Goal: Information Seeking & Learning: Compare options

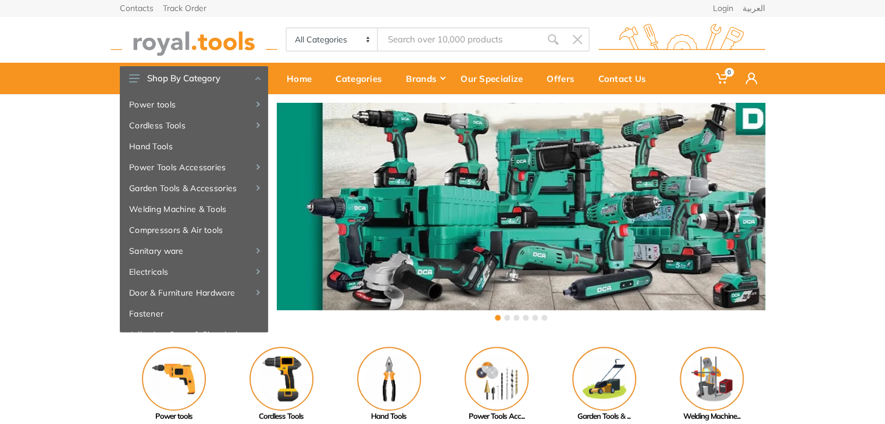
click at [470, 33] on input "Site search" at bounding box center [459, 39] width 163 height 24
type input "d"
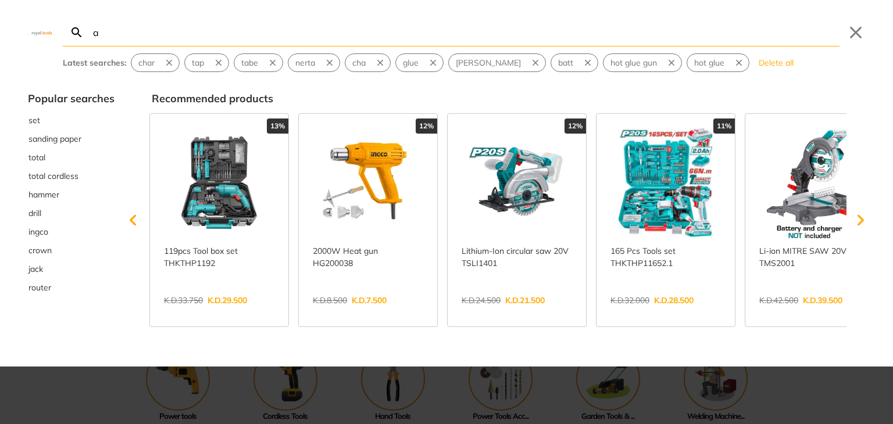
type input "a"
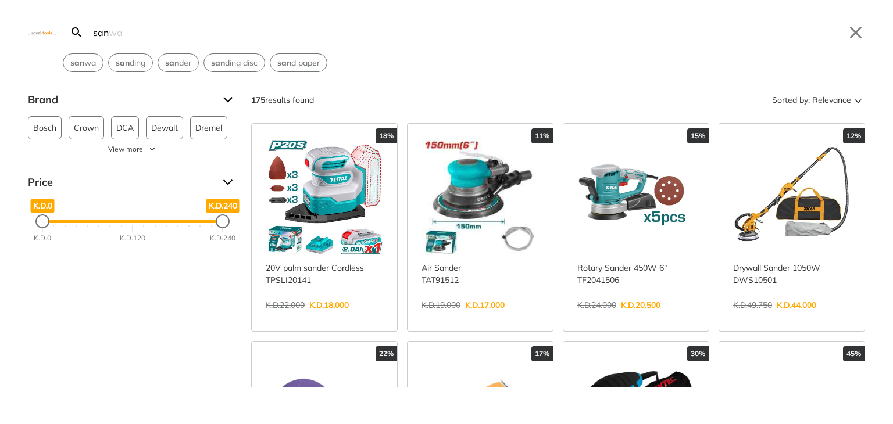
type input "san"
click at [642, 317] on link "View more →" at bounding box center [635, 317] width 117 height 0
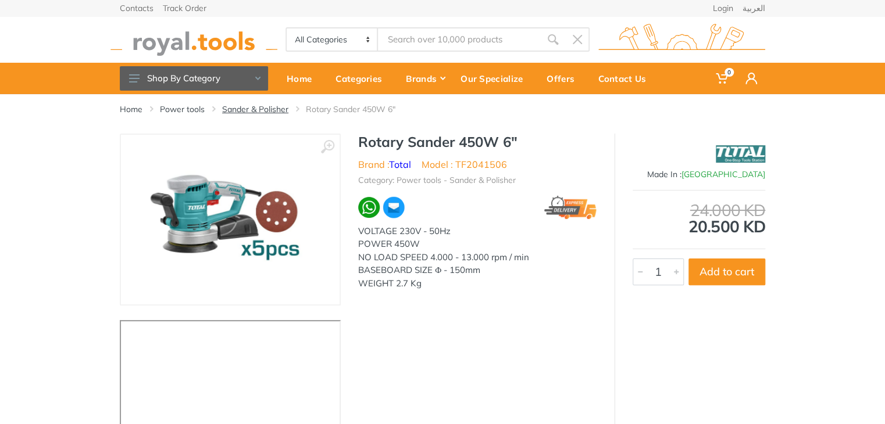
click at [259, 113] on link "Sander & Polisher" at bounding box center [255, 109] width 66 height 12
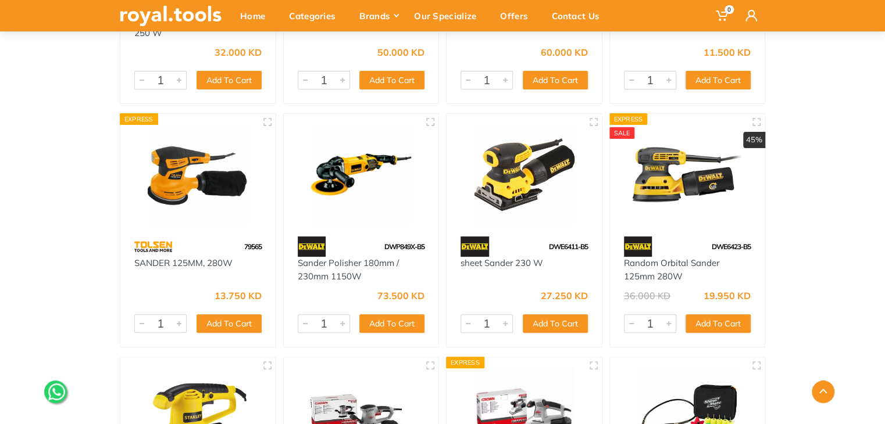
scroll to position [2295, 0]
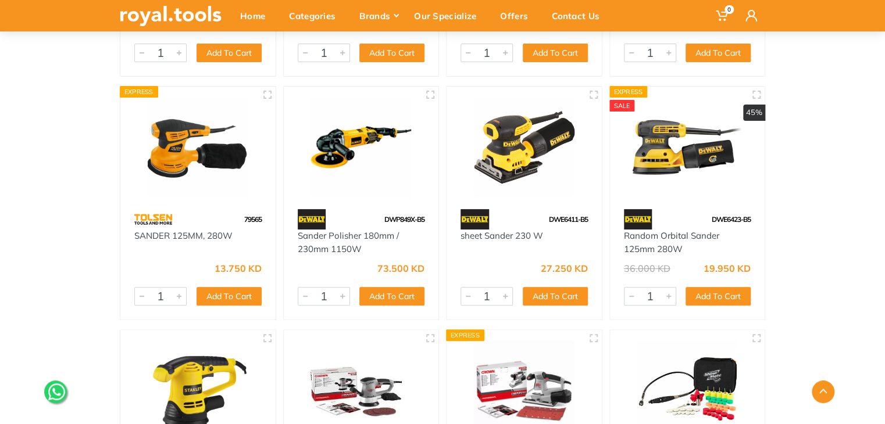
click at [722, 137] on img at bounding box center [687, 147] width 134 height 101
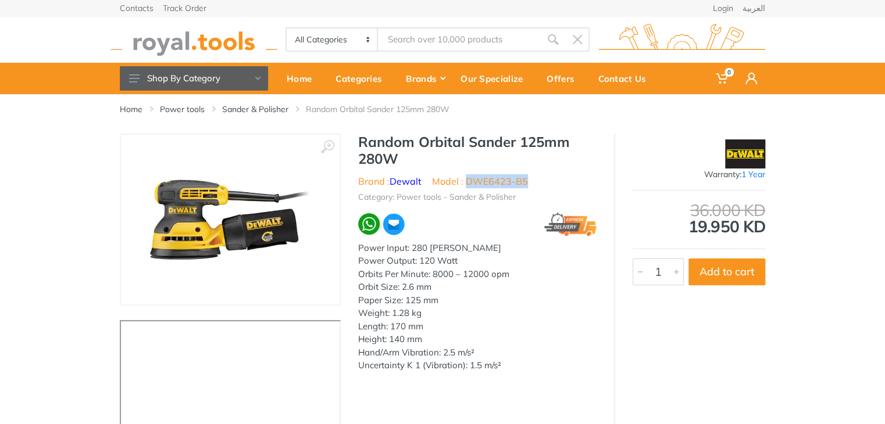
drag, startPoint x: 528, startPoint y: 183, endPoint x: 469, endPoint y: 185, distance: 59.3
click at [469, 185] on ul "Brand : Dewalt Model : DWE6423-B5" at bounding box center [477, 181] width 238 height 14
copy li "DWE6423-B5"
type input "p"
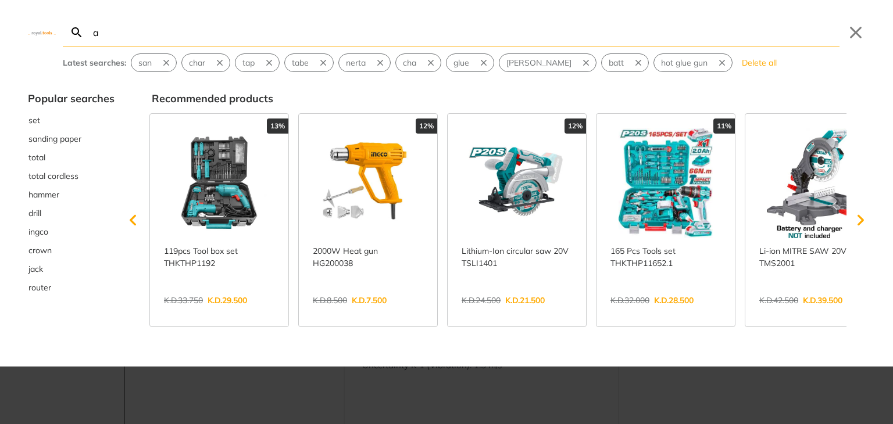
type input "a"
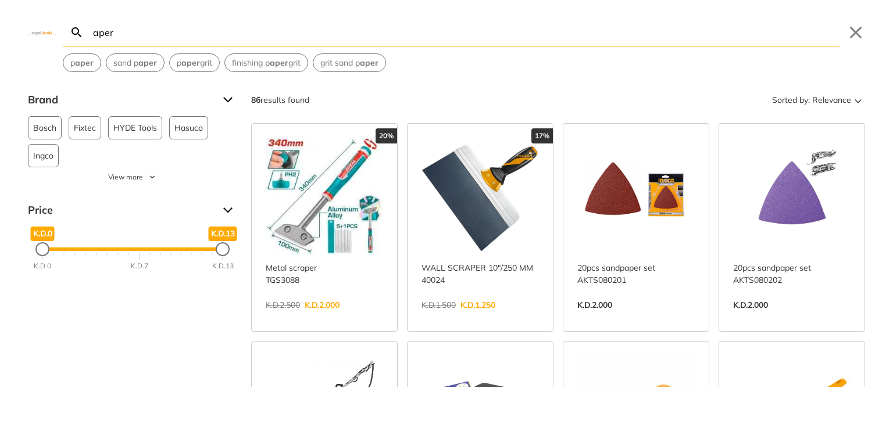
type input "aper"
click at [669, 317] on link "View more →" at bounding box center [635, 317] width 117 height 0
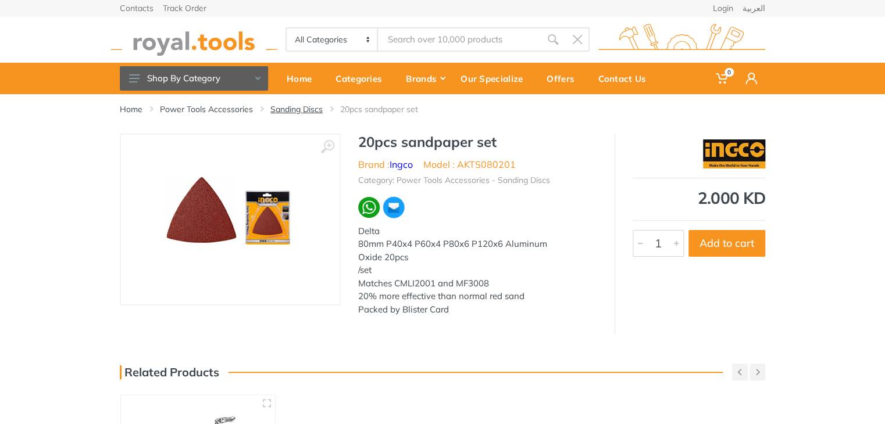
click at [305, 109] on link "Sanding Discs" at bounding box center [296, 109] width 52 height 12
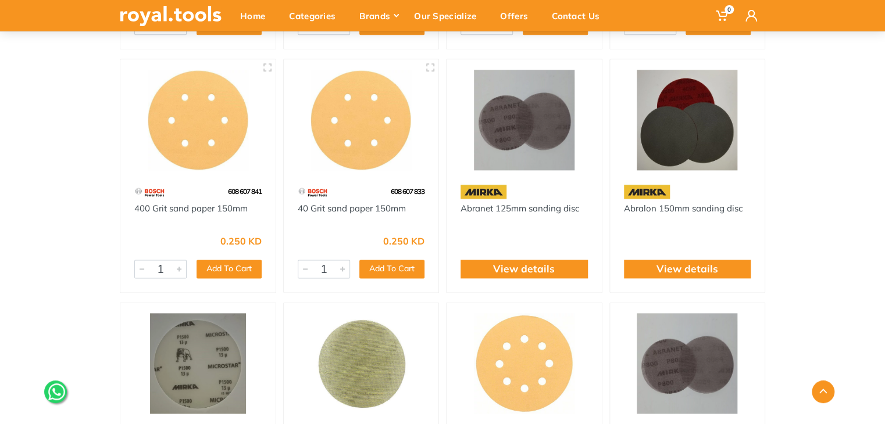
scroll to position [584, 0]
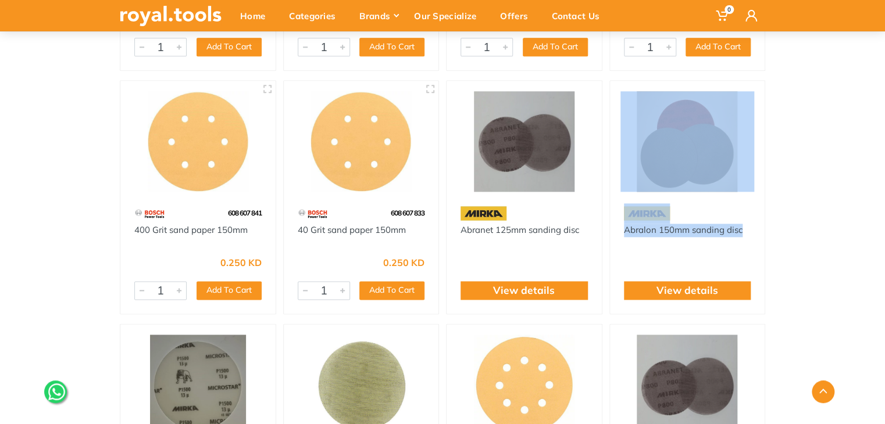
drag, startPoint x: 884, startPoint y: 190, endPoint x: 889, endPoint y: 224, distance: 34.2
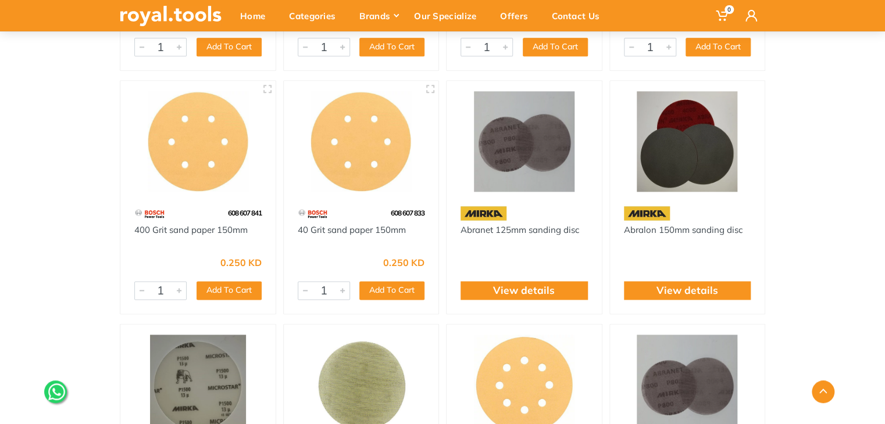
click at [844, 201] on div "Home Category Power Tools Accessories Sanding Discs" at bounding box center [442, 292] width 885 height 1563
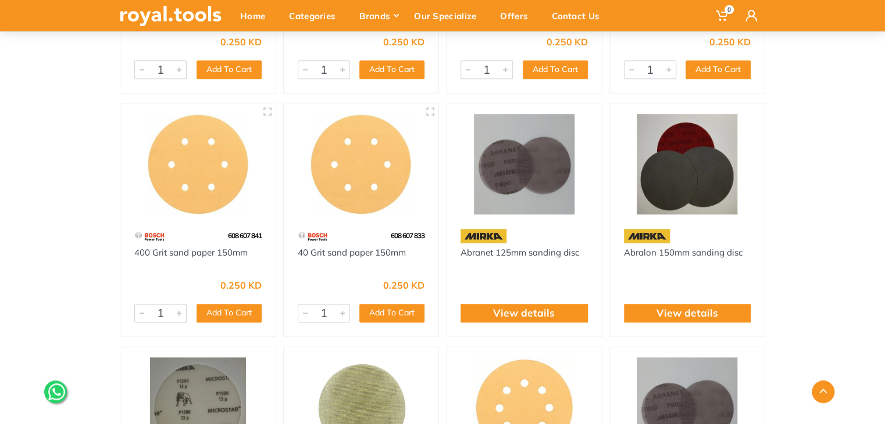
scroll to position [557, 0]
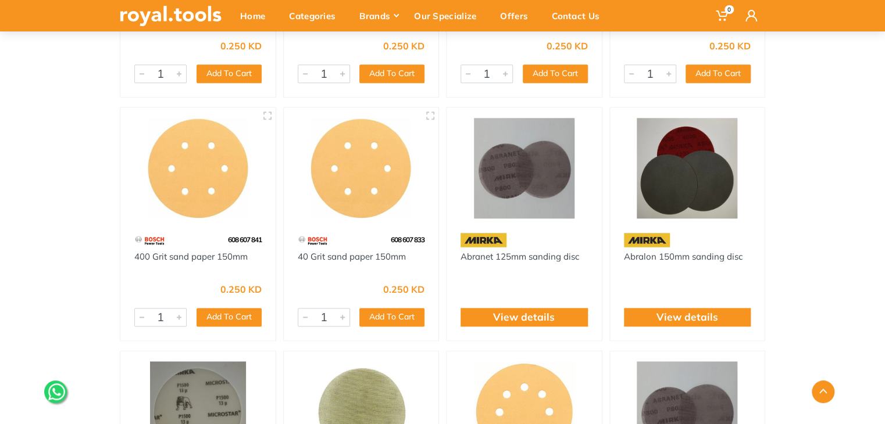
click at [719, 316] on div "View details" at bounding box center [687, 317] width 127 height 19
click at [683, 319] on link "View details" at bounding box center [687, 317] width 62 height 15
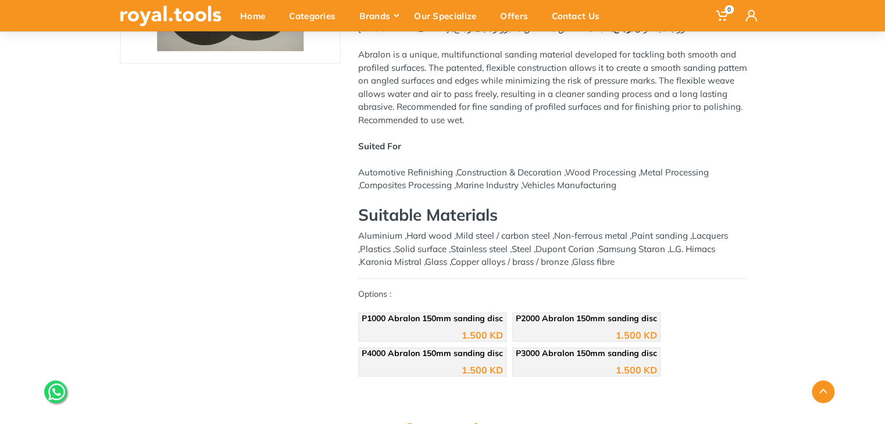
scroll to position [246, 0]
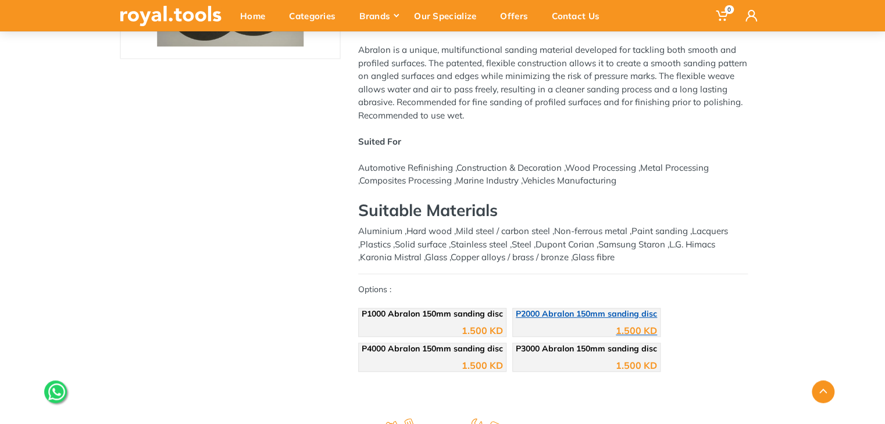
click at [559, 318] on div "1.500 KD" at bounding box center [586, 326] width 141 height 17
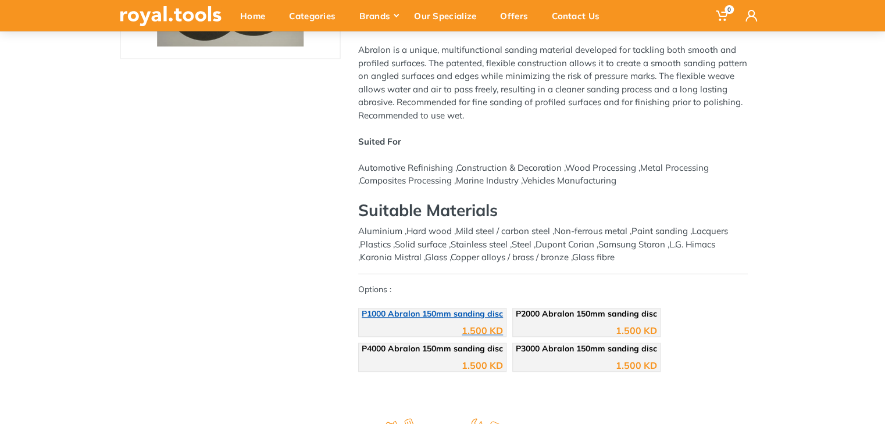
click at [432, 309] on span "P1000 Abralon 150mm sanding disc" at bounding box center [432, 314] width 141 height 10
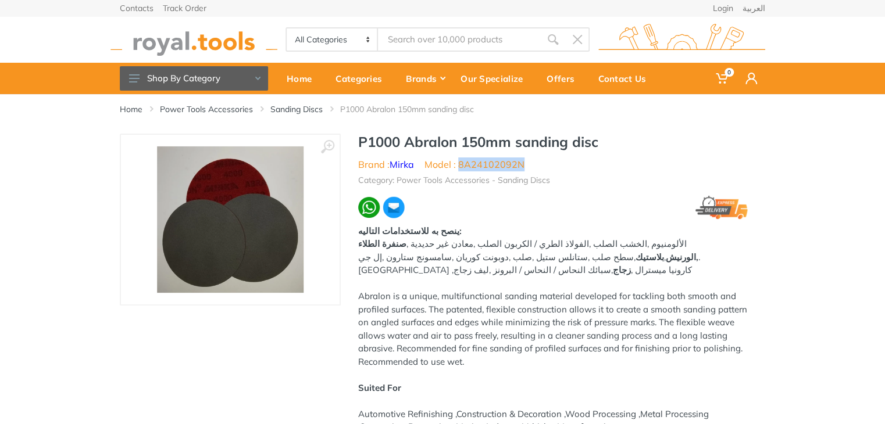
drag, startPoint x: 525, startPoint y: 167, endPoint x: 457, endPoint y: 169, distance: 68.0
click at [457, 169] on ul "Brand : [PERSON_NAME] Model : 8A24102092N" at bounding box center [552, 165] width 389 height 14
click at [457, 169] on li "Model : 8A24102092N" at bounding box center [474, 165] width 100 height 14
drag, startPoint x: 529, startPoint y: 166, endPoint x: 460, endPoint y: 168, distance: 68.6
click at [460, 168] on ul "Brand : [PERSON_NAME] Model : 8A24102092N" at bounding box center [552, 165] width 389 height 14
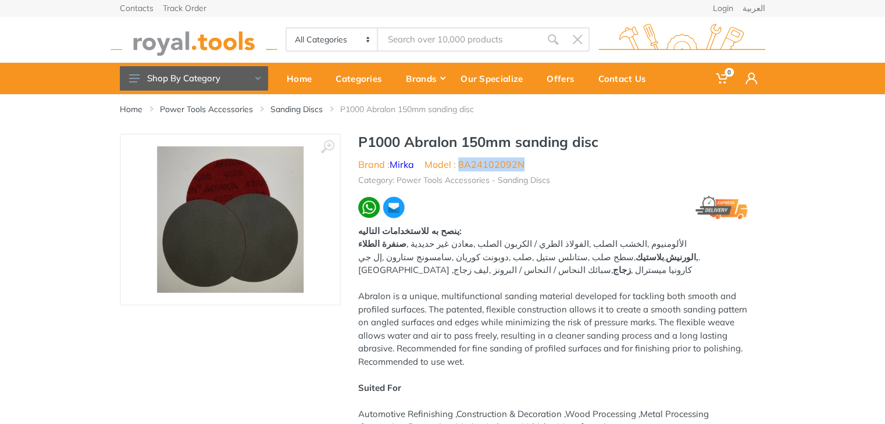
copy li "8A24102092N"
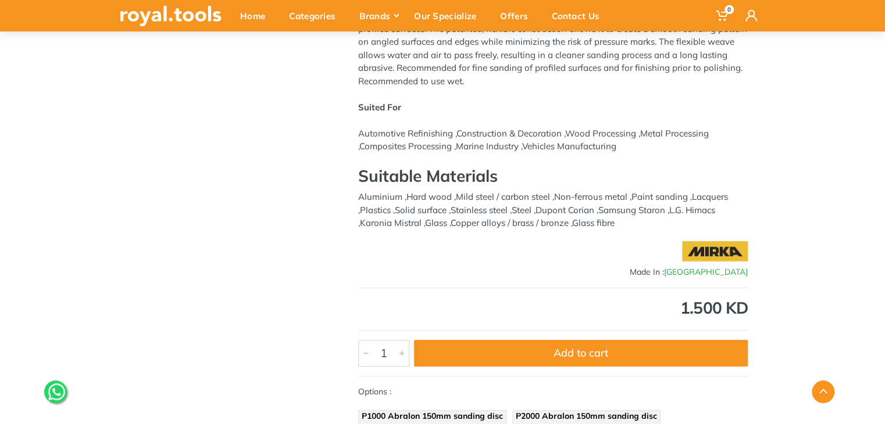
scroll to position [288, 0]
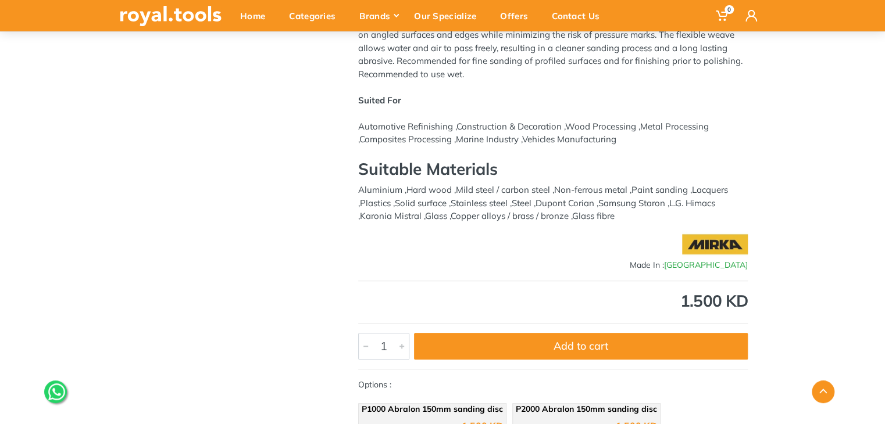
click at [723, 242] on img at bounding box center [715, 244] width 66 height 29
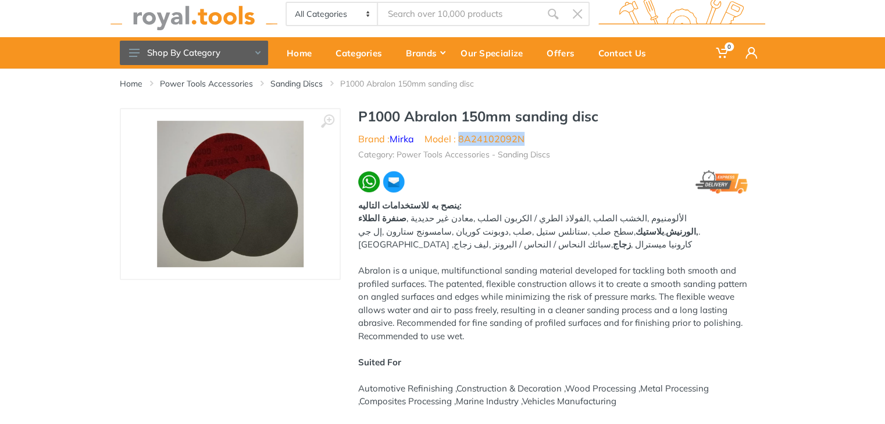
scroll to position [25, 0]
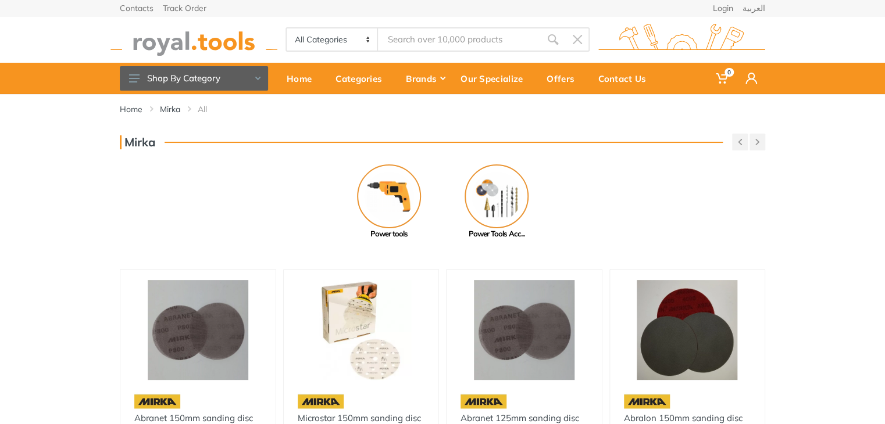
click at [713, 319] on img at bounding box center [687, 330] width 134 height 101
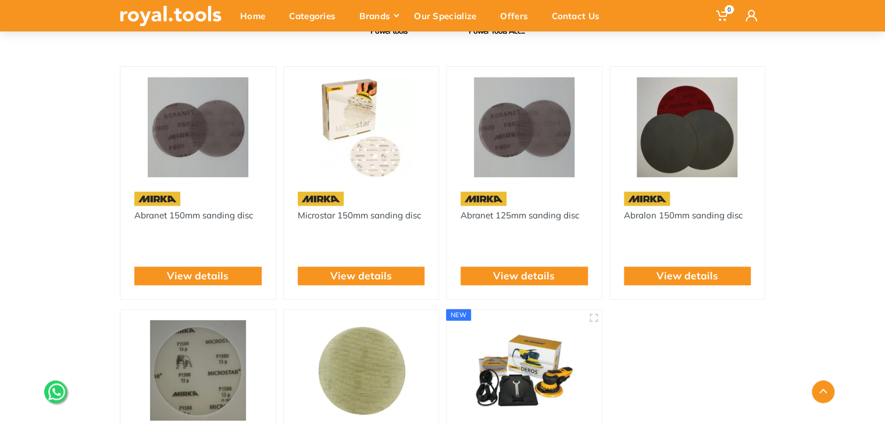
scroll to position [192, 0]
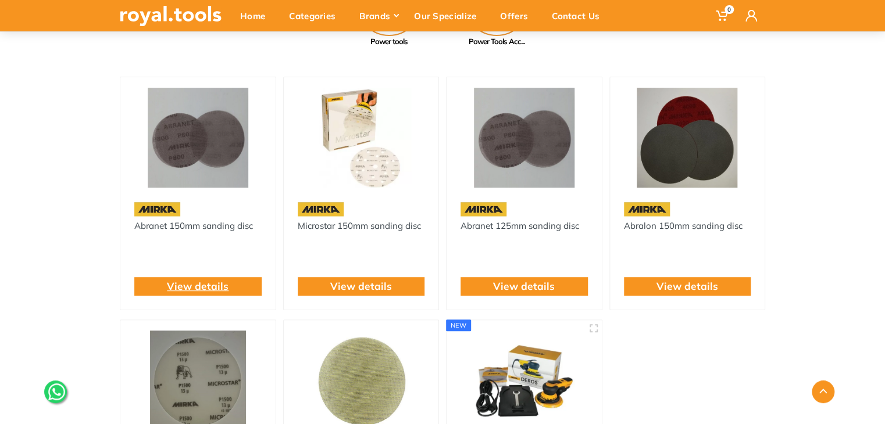
click at [219, 291] on link "View details" at bounding box center [198, 286] width 62 height 15
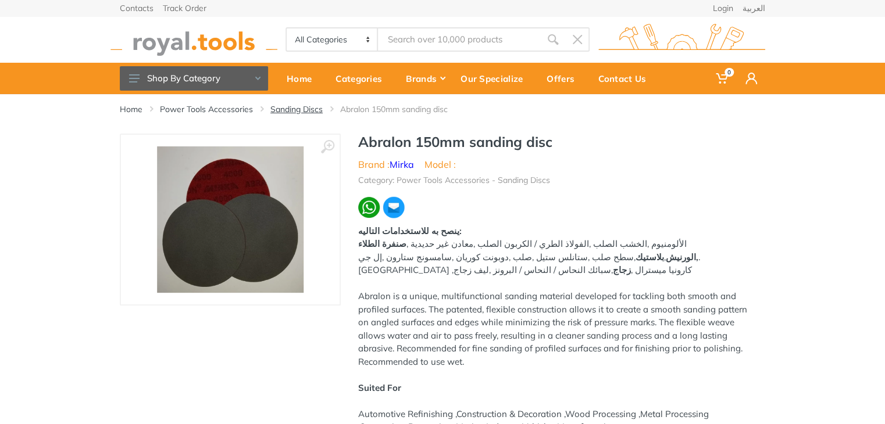
click at [312, 110] on link "Sanding Discs" at bounding box center [296, 109] width 52 height 12
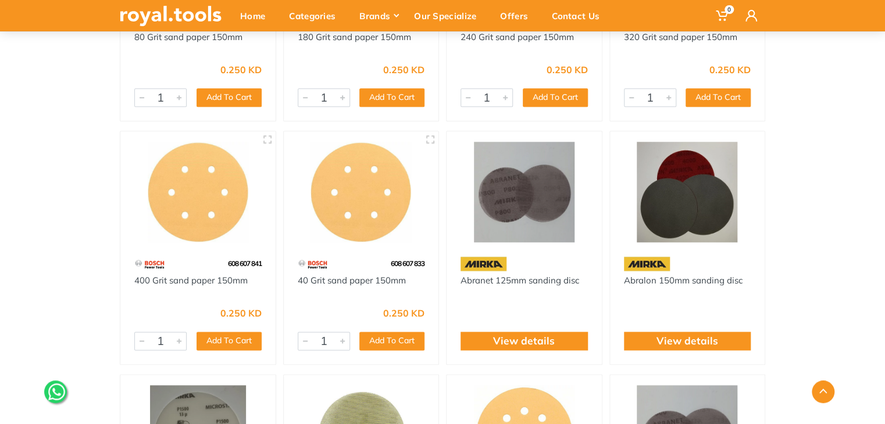
scroll to position [537, 0]
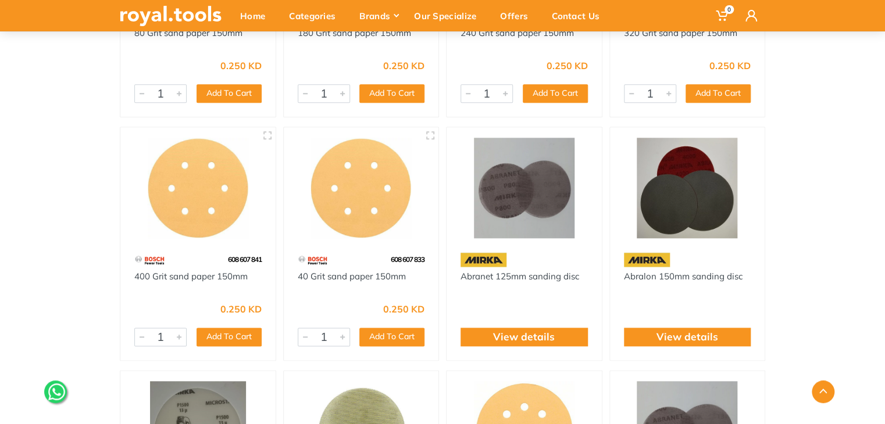
click at [187, 220] on img at bounding box center [198, 188] width 134 height 101
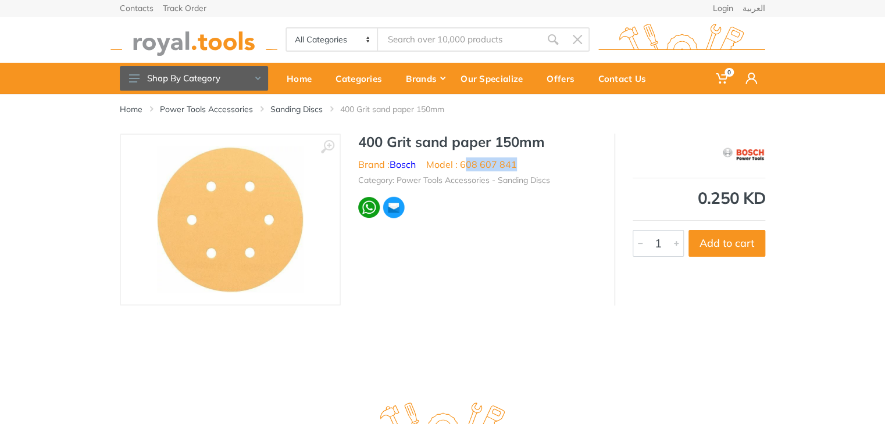
drag, startPoint x: 516, startPoint y: 165, endPoint x: 464, endPoint y: 168, distance: 52.4
click at [464, 168] on ul "Brand : Bosch Model : 608 607 841" at bounding box center [477, 165] width 238 height 14
click at [519, 170] on ul "Brand : Bosch Model : 608 607 841" at bounding box center [477, 165] width 238 height 14
click at [519, 163] on ul "Brand : Bosch Model : 608 607 841" at bounding box center [477, 165] width 238 height 14
click at [527, 163] on ul "Brand : Bosch Model : 608 607 841" at bounding box center [477, 165] width 238 height 14
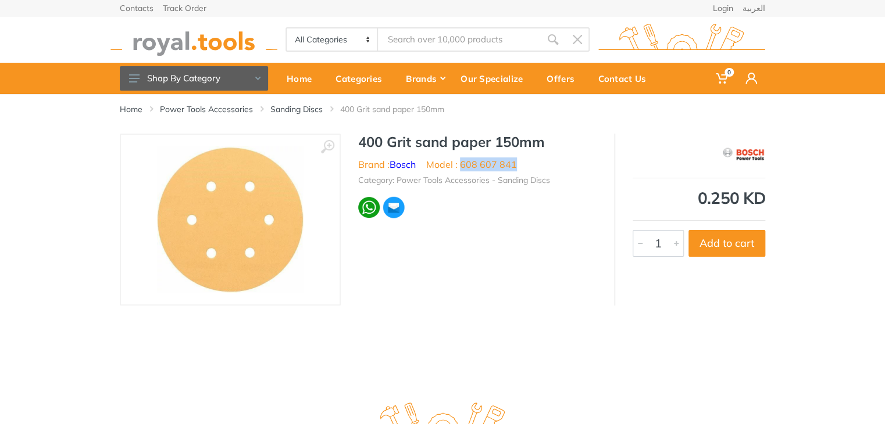
drag, startPoint x: 521, startPoint y: 163, endPoint x: 460, endPoint y: 168, distance: 61.2
click at [460, 168] on ul "Brand : Bosch Model : 608 607 841" at bounding box center [477, 165] width 238 height 14
copy li "608 607 841"
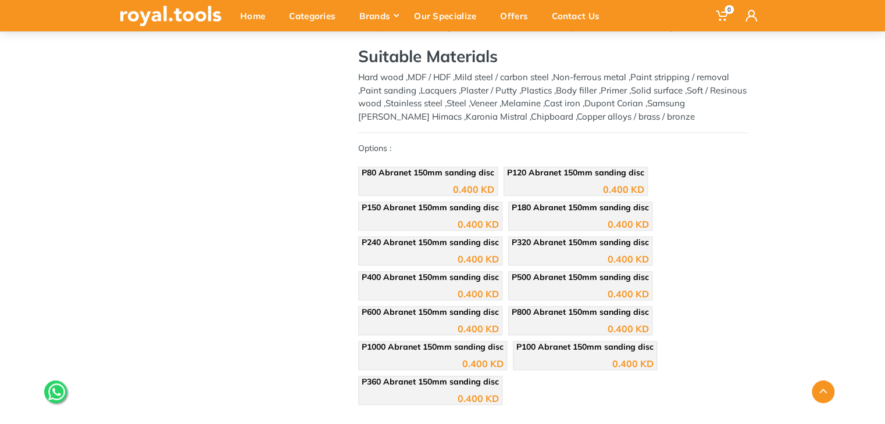
scroll to position [327, 0]
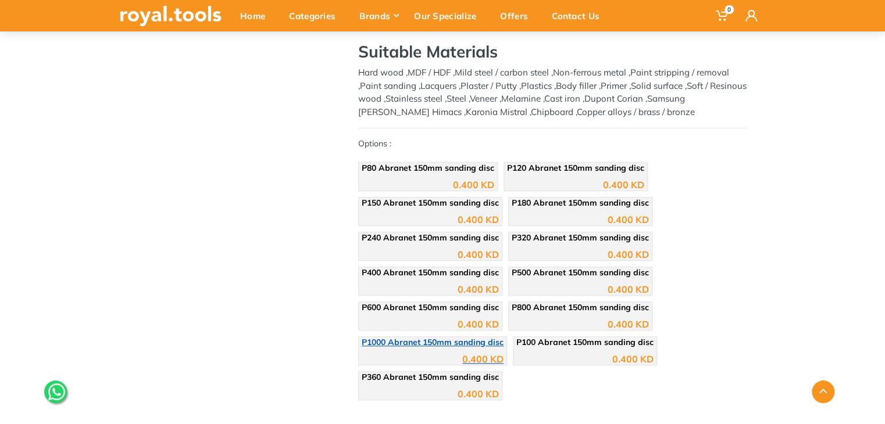
click at [445, 354] on div "0.400 KD" at bounding box center [433, 354] width 142 height 17
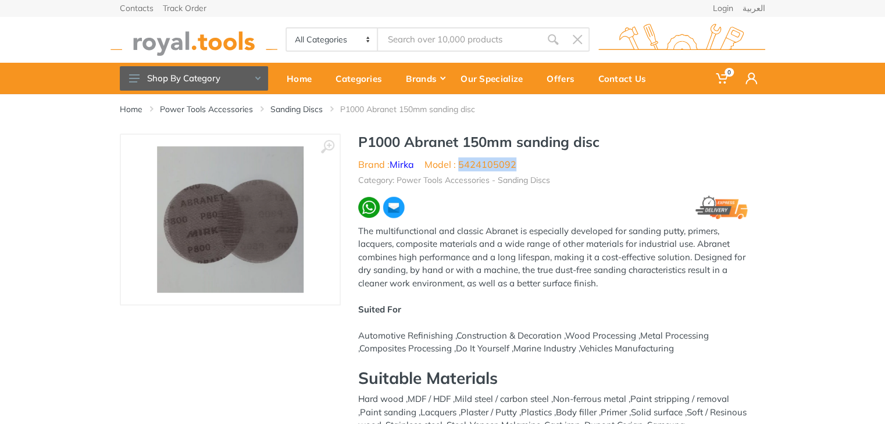
drag, startPoint x: 505, startPoint y: 167, endPoint x: 460, endPoint y: 168, distance: 44.2
click at [460, 168] on ul "Brand : [PERSON_NAME] Model : 5424105092" at bounding box center [552, 165] width 389 height 14
copy li "5424105092"
click at [395, 167] on link "Mirka" at bounding box center [401, 165] width 24 height 12
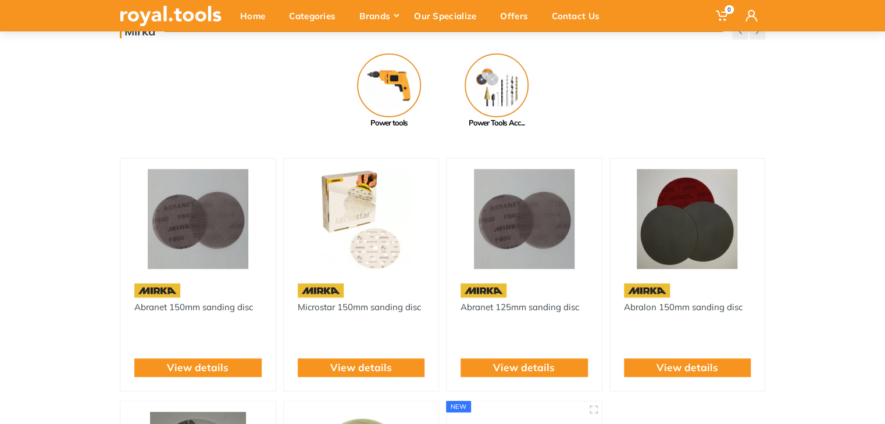
scroll to position [140, 0]
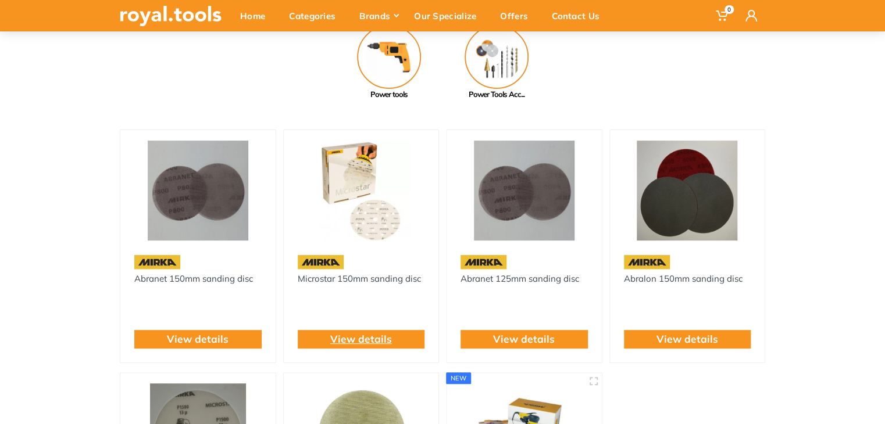
click at [360, 338] on link "View details" at bounding box center [361, 339] width 62 height 15
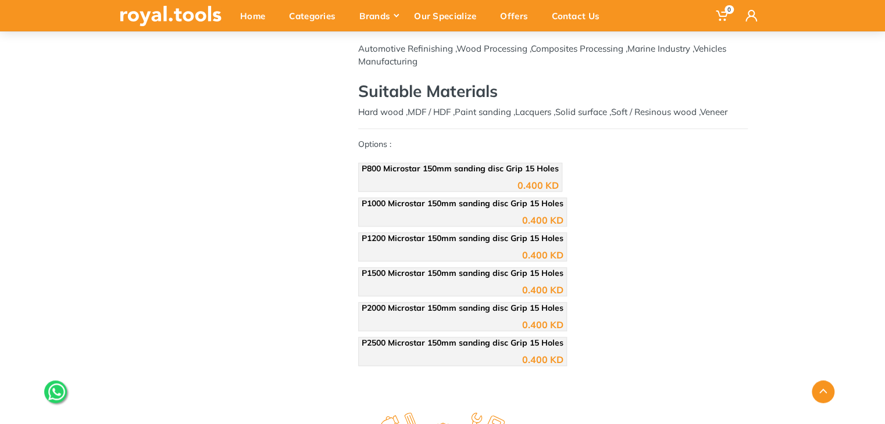
scroll to position [338, 0]
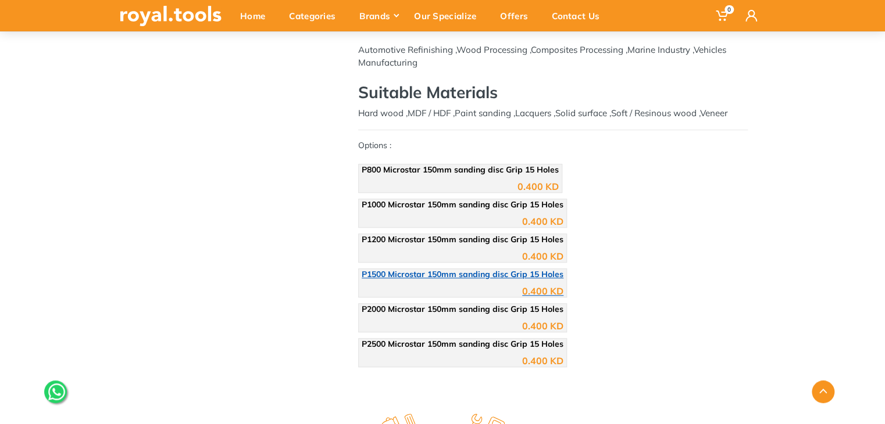
click at [484, 283] on div "0.400 KD" at bounding box center [463, 286] width 202 height 17
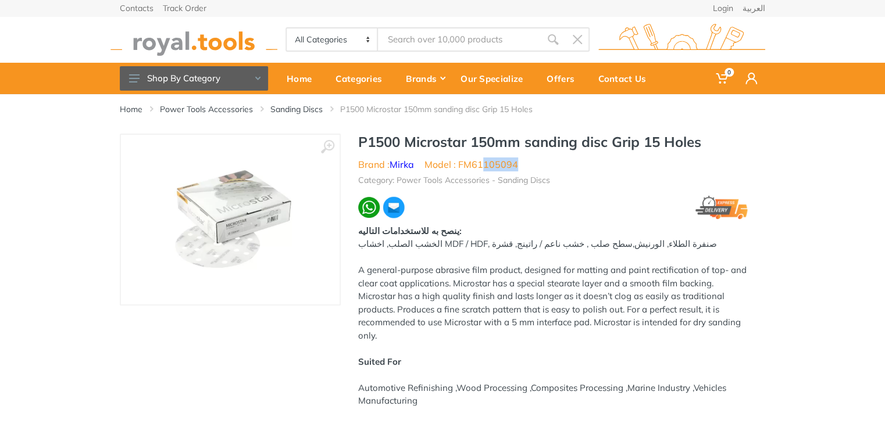
drag, startPoint x: 518, startPoint y: 169, endPoint x: 486, endPoint y: 166, distance: 32.1
click at [482, 166] on ul "Brand : [PERSON_NAME] Model : FM61105094" at bounding box center [552, 165] width 389 height 14
click at [517, 168] on ul "Brand : [PERSON_NAME] Model : FM61105094" at bounding box center [552, 165] width 389 height 14
drag, startPoint x: 517, startPoint y: 168, endPoint x: 482, endPoint y: 168, distance: 34.9
click at [482, 168] on ul "Brand : Mirka Model : FM61105094" at bounding box center [552, 165] width 389 height 14
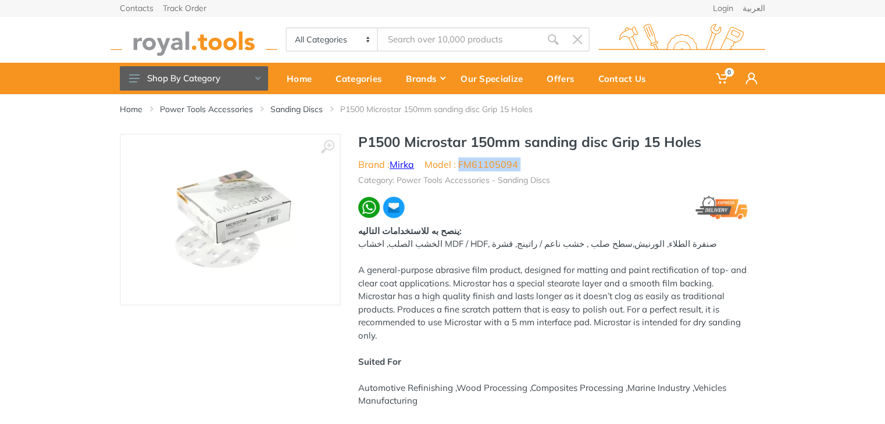
click at [404, 165] on link "Mirka" at bounding box center [401, 165] width 24 height 12
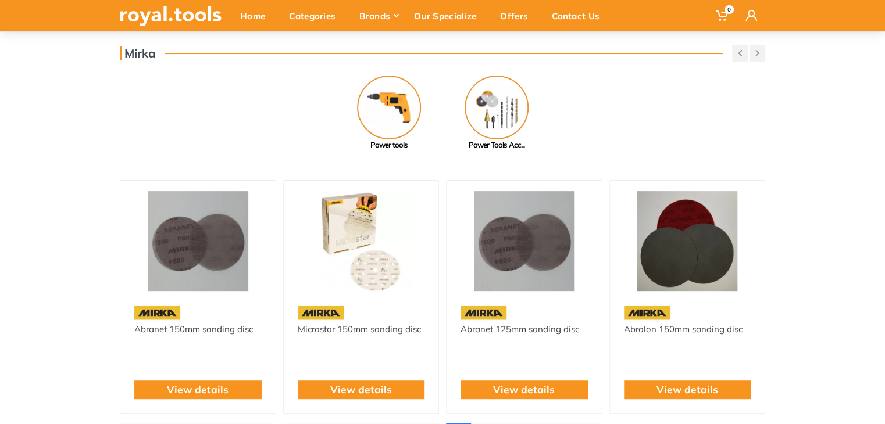
scroll to position [91, 0]
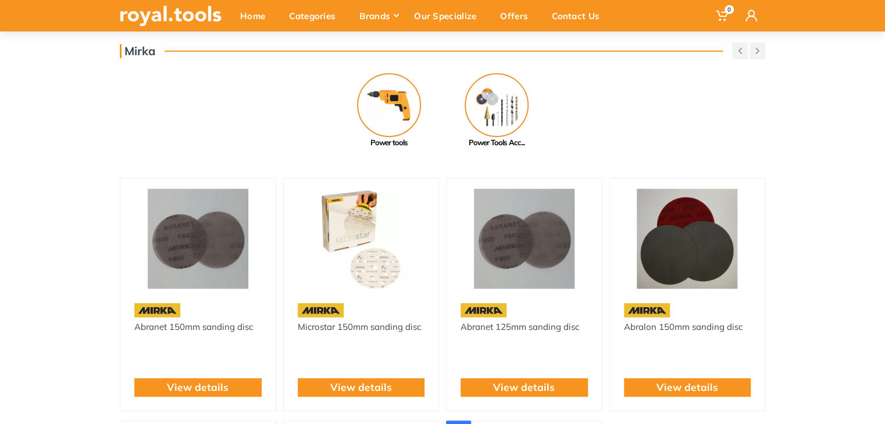
click at [698, 252] on img at bounding box center [687, 239] width 134 height 101
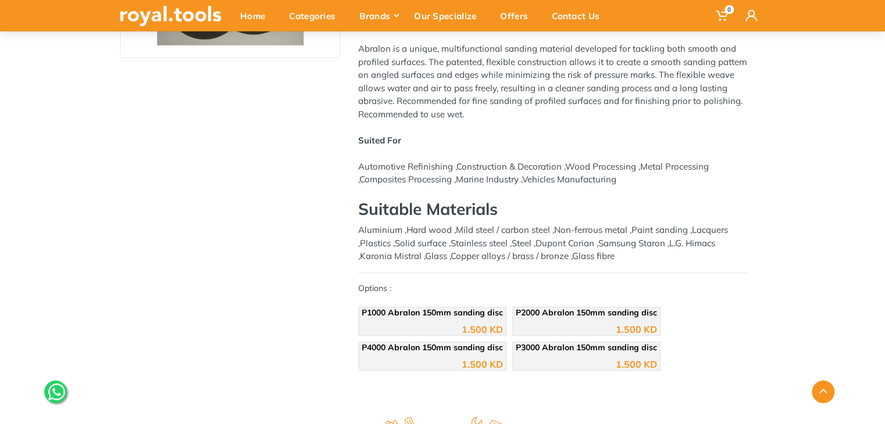
scroll to position [314, 0]
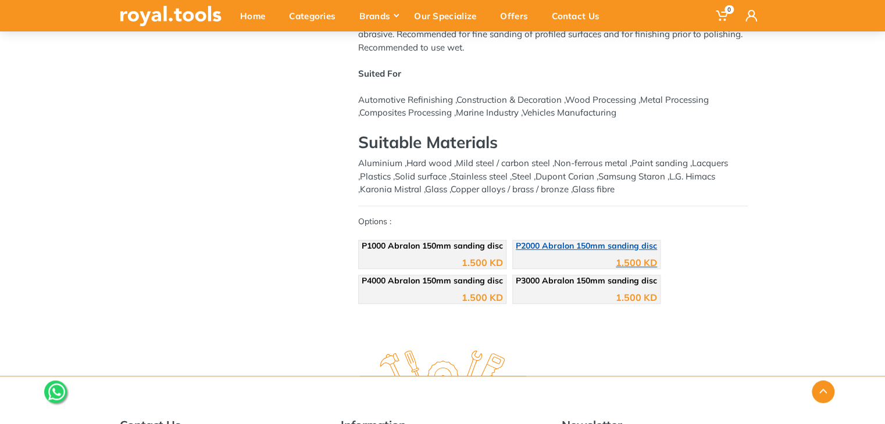
click at [565, 250] on div "1.500 KD" at bounding box center [586, 258] width 141 height 17
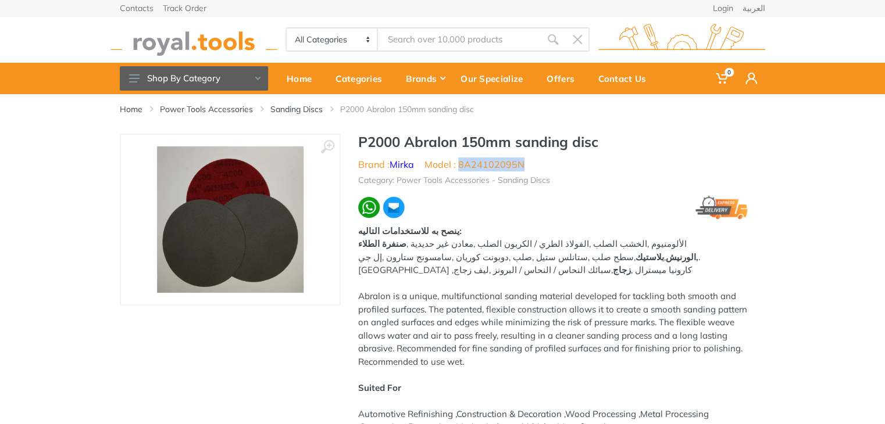
drag, startPoint x: 510, startPoint y: 165, endPoint x: 459, endPoint y: 168, distance: 51.3
click at [459, 168] on ul "Brand : [PERSON_NAME] Model : 8A24102095N" at bounding box center [552, 165] width 389 height 14
copy li "8A24102095N"
click at [288, 110] on link "Sanding Discs" at bounding box center [296, 109] width 52 height 12
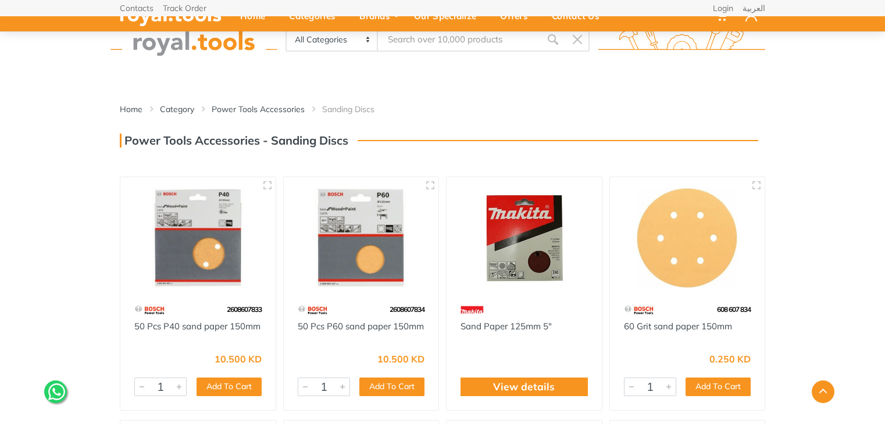
scroll to position [798, 0]
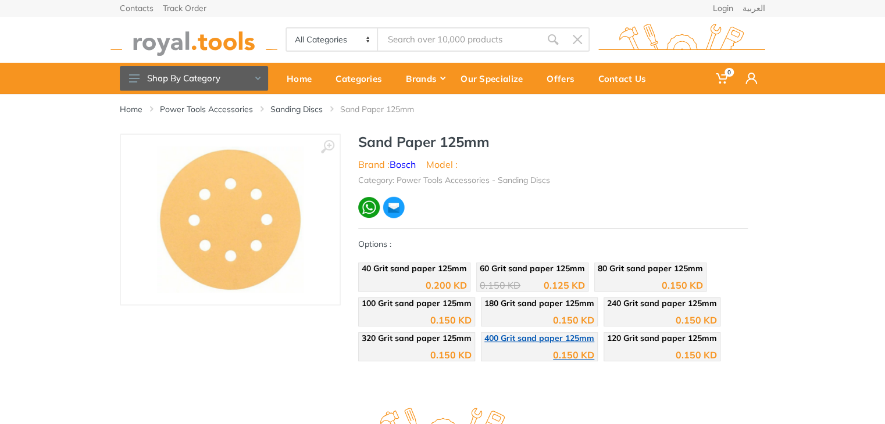
click at [556, 346] on div "0.150 KD" at bounding box center [539, 350] width 110 height 17
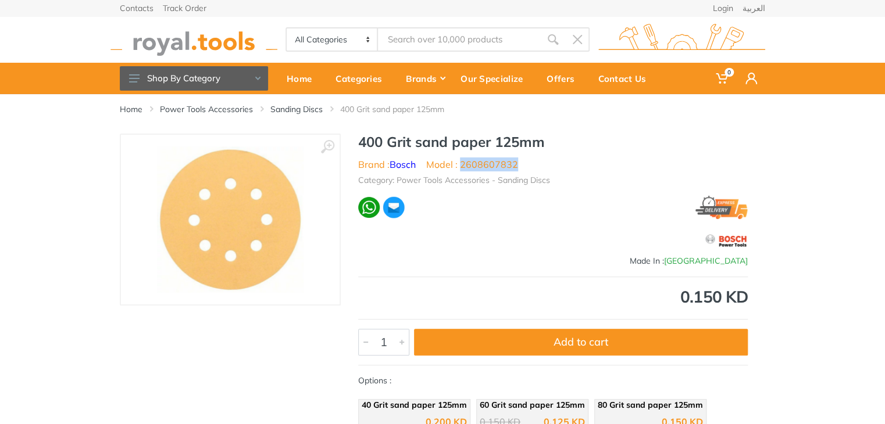
drag, startPoint x: 522, startPoint y: 166, endPoint x: 463, endPoint y: 166, distance: 59.3
click at [463, 166] on ul "Brand : Bosch Model : 2608607832" at bounding box center [552, 165] width 389 height 14
copy li "2608607832"
click at [278, 112] on link "Sanding Discs" at bounding box center [296, 109] width 52 height 12
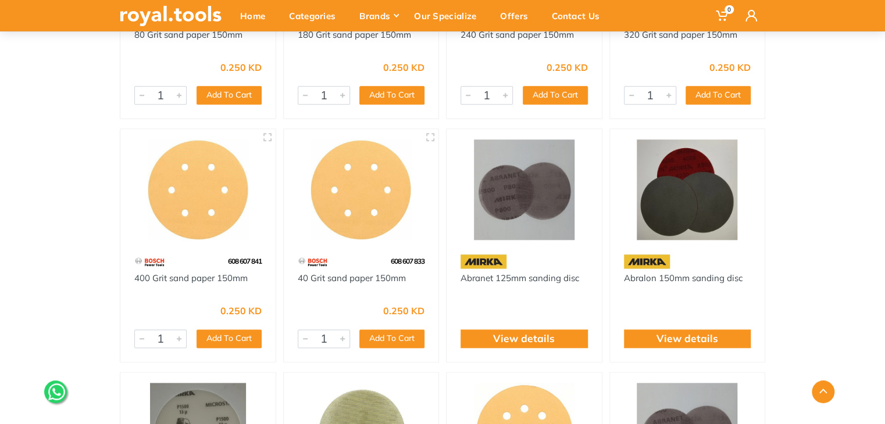
scroll to position [537, 0]
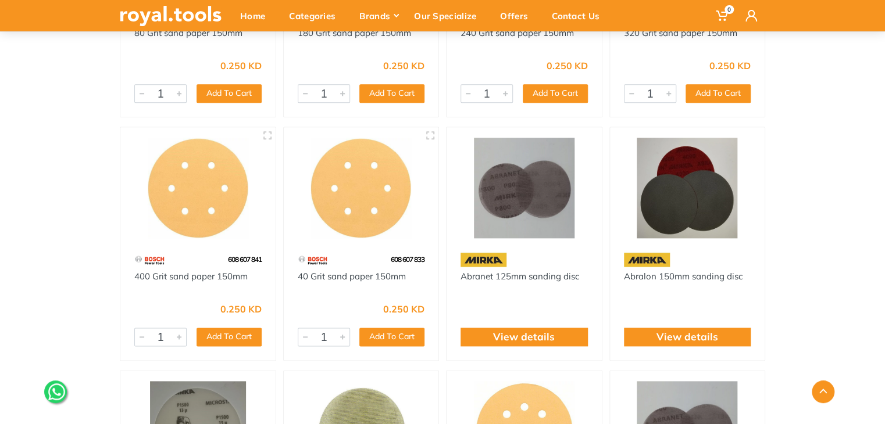
click at [564, 339] on div "View details" at bounding box center [523, 337] width 127 height 19
click at [531, 339] on link "View details" at bounding box center [524, 337] width 62 height 15
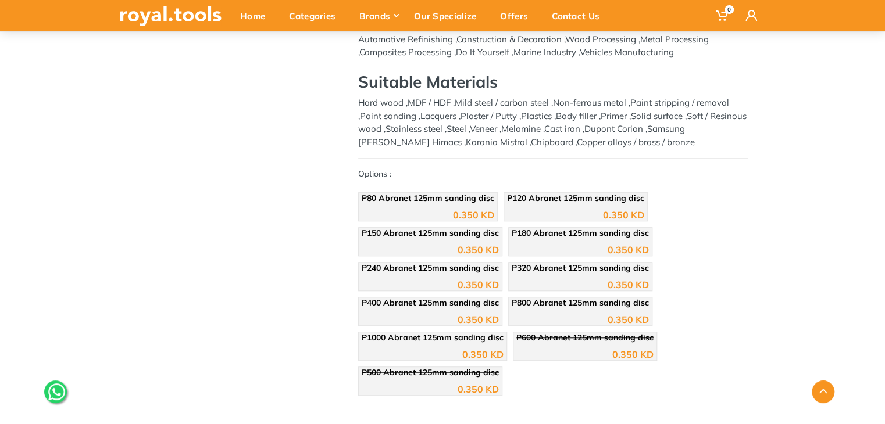
scroll to position [298, 0]
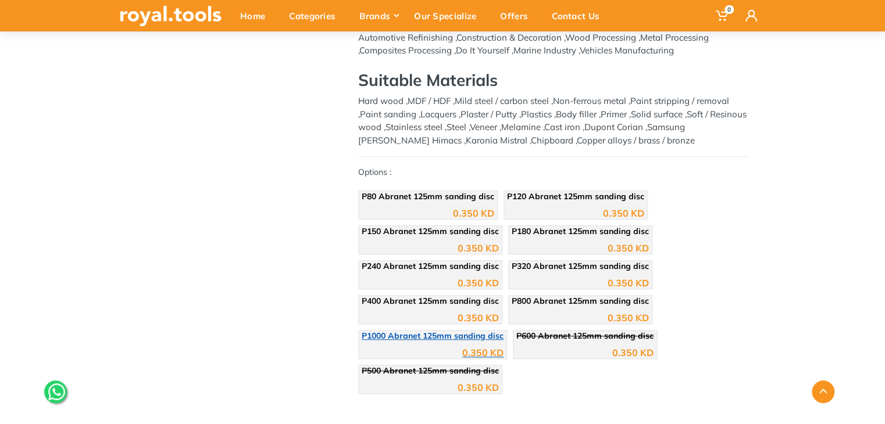
click at [451, 341] on div "0.350 KD" at bounding box center [433, 348] width 142 height 17
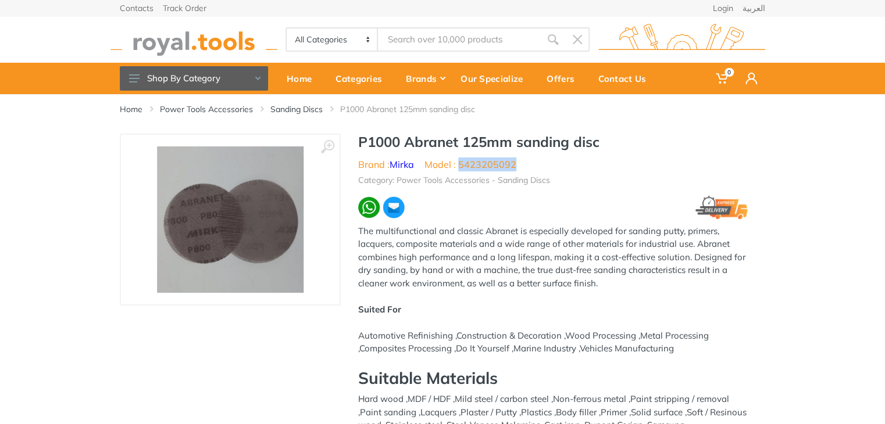
drag, startPoint x: 515, startPoint y: 166, endPoint x: 460, endPoint y: 166, distance: 54.6
click at [460, 166] on ul "Brand : [PERSON_NAME] Model : 5423205092" at bounding box center [552, 165] width 389 height 14
copy li "5423205092"
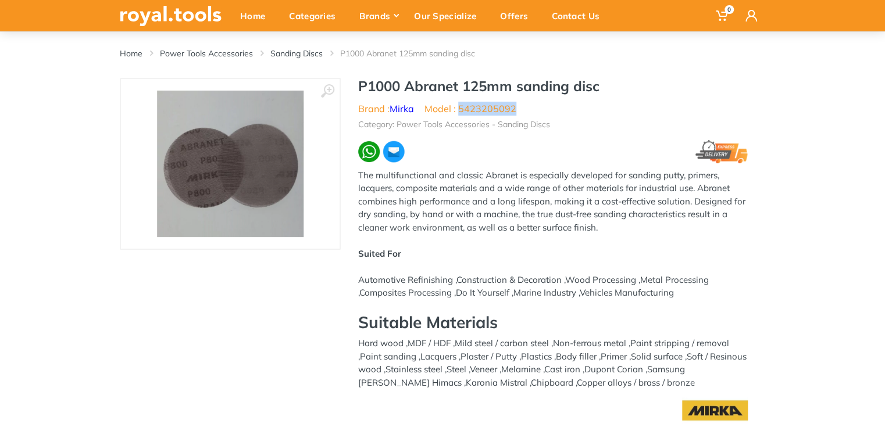
scroll to position [37, 0]
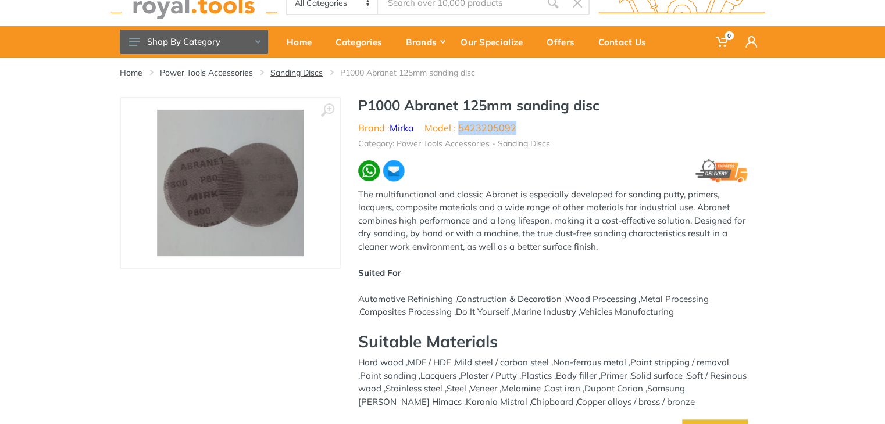
click at [288, 73] on link "Sanding Discs" at bounding box center [296, 73] width 52 height 12
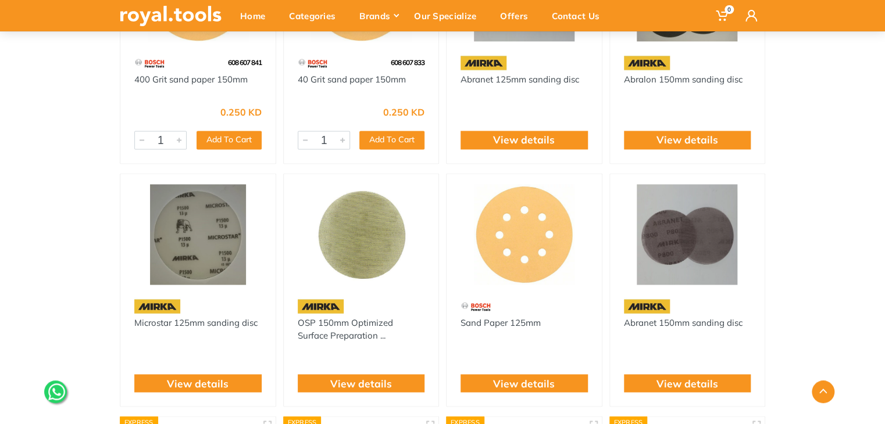
scroll to position [735, 0]
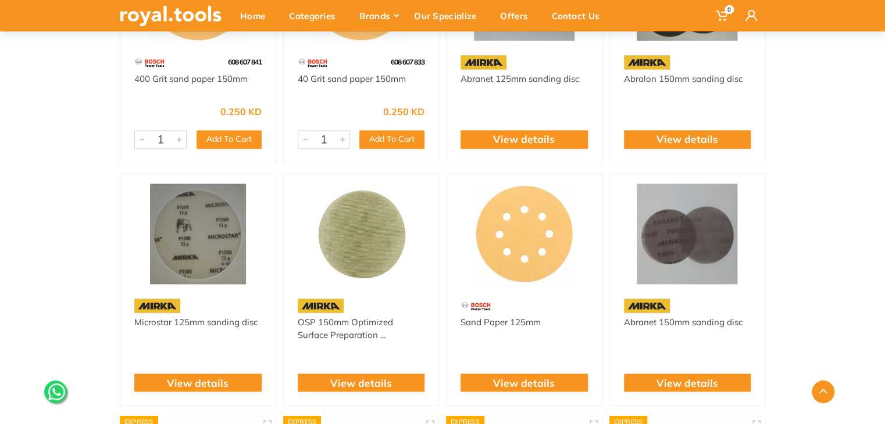
click at [193, 230] on img at bounding box center [198, 234] width 134 height 101
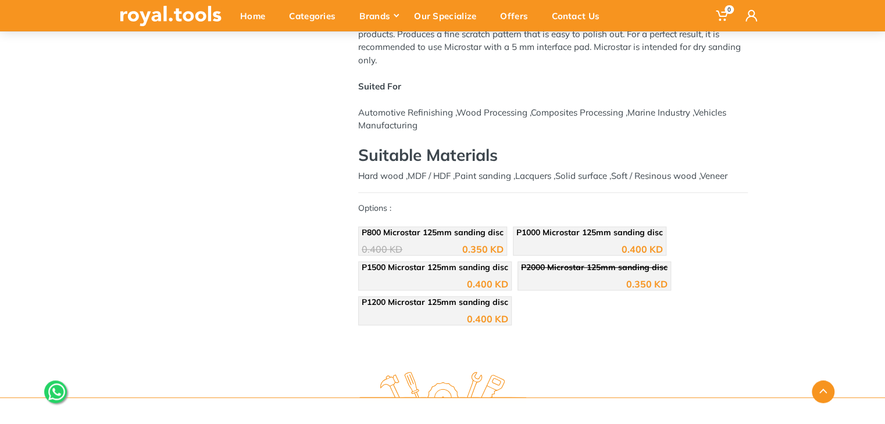
scroll to position [274, 0]
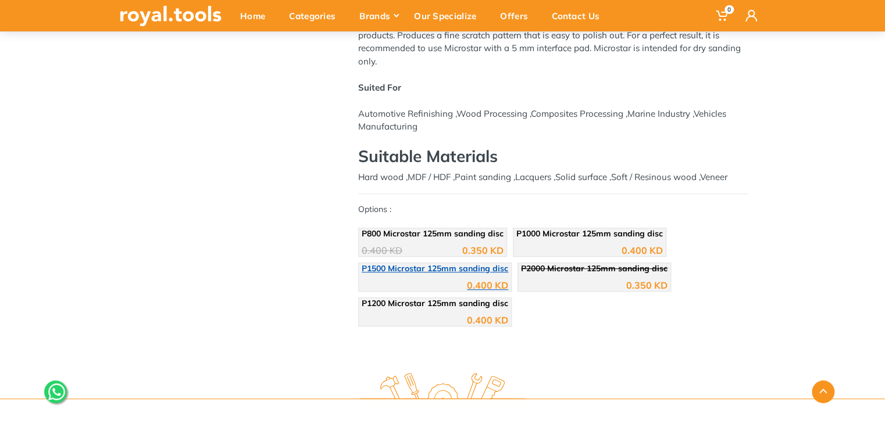
click at [443, 274] on div "0.400 KD" at bounding box center [435, 281] width 146 height 17
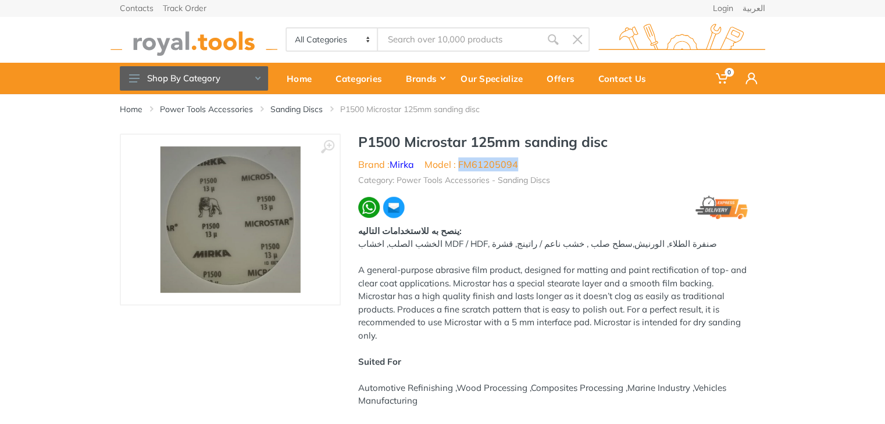
drag, startPoint x: 521, startPoint y: 167, endPoint x: 460, endPoint y: 165, distance: 61.1
click at [460, 165] on ul "Brand : [PERSON_NAME] Model : FM61205094" at bounding box center [552, 165] width 389 height 14
copy li "FM61205094"
click at [302, 108] on link "Sanding Discs" at bounding box center [296, 109] width 52 height 12
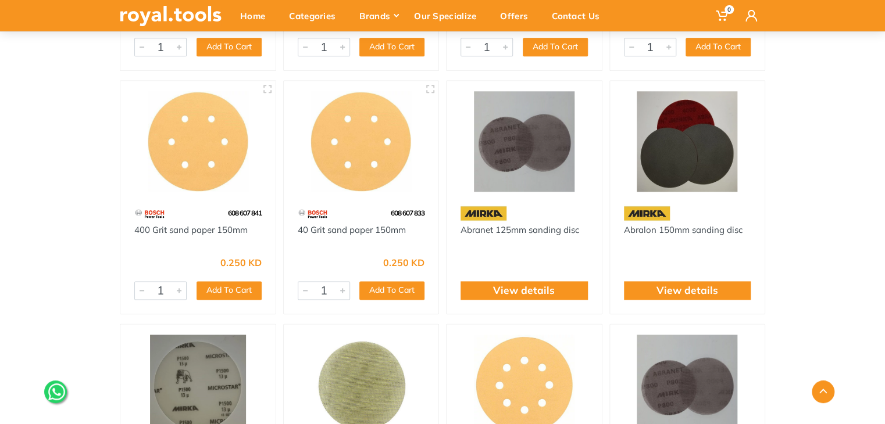
scroll to position [591, 0]
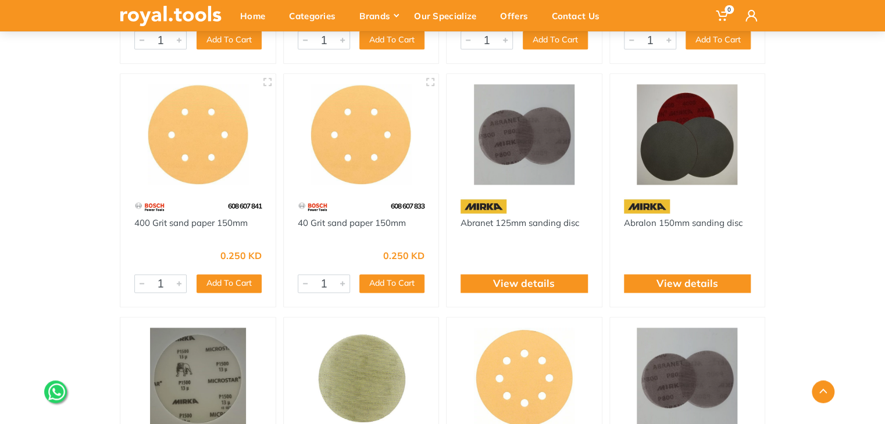
click at [532, 111] on img at bounding box center [524, 134] width 134 height 101
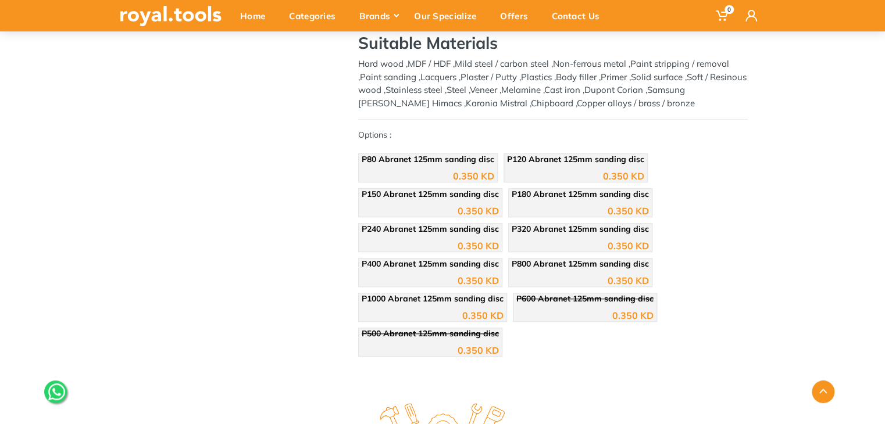
scroll to position [339, 0]
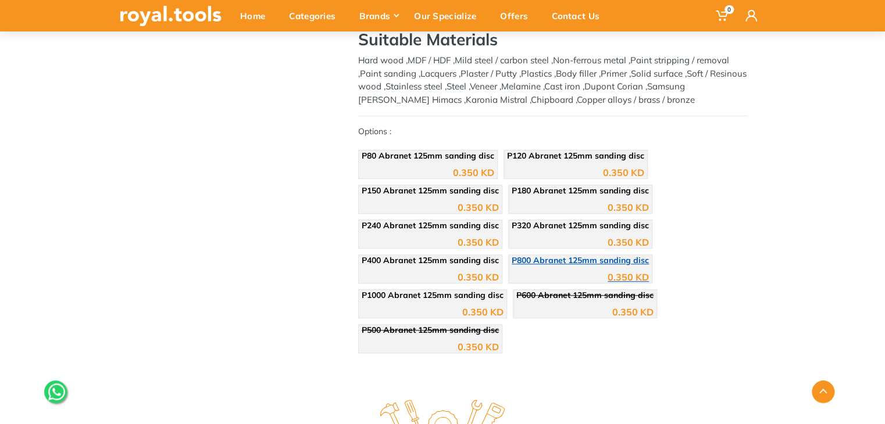
click at [589, 262] on span "P800 Abranet 125mm sanding disc" at bounding box center [580, 260] width 137 height 10
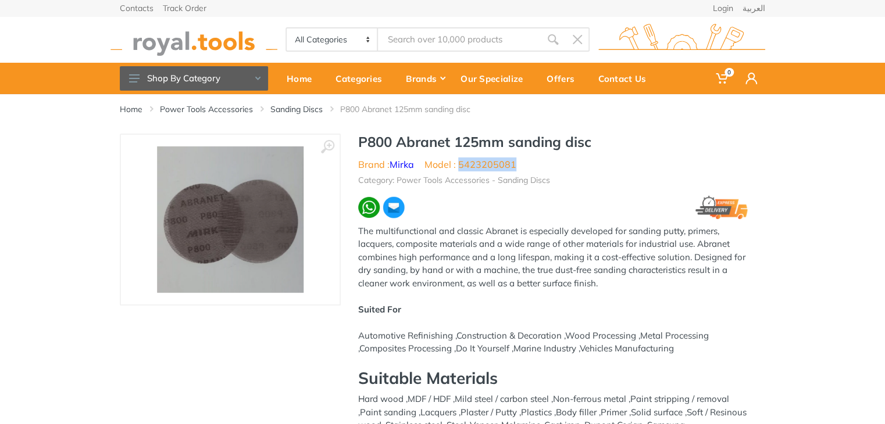
drag, startPoint x: 522, startPoint y: 163, endPoint x: 460, endPoint y: 170, distance: 62.6
click at [460, 170] on ul "Brand : [PERSON_NAME] Model : 5423205081" at bounding box center [552, 165] width 389 height 14
copy li "5423205081"
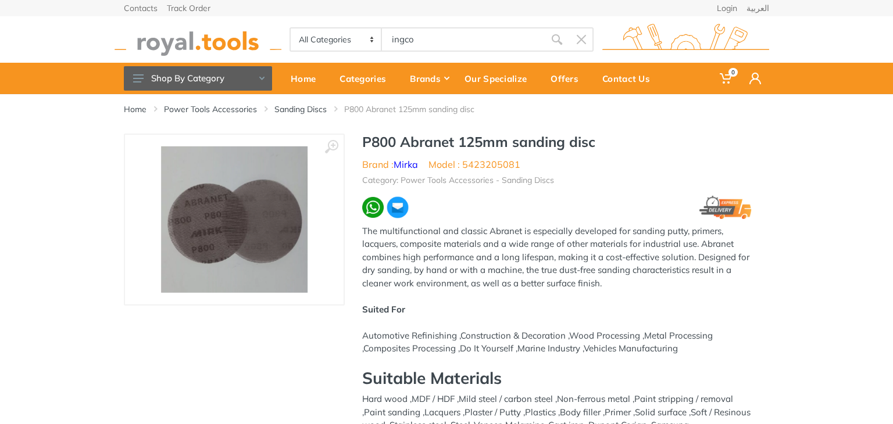
type input "ingco"
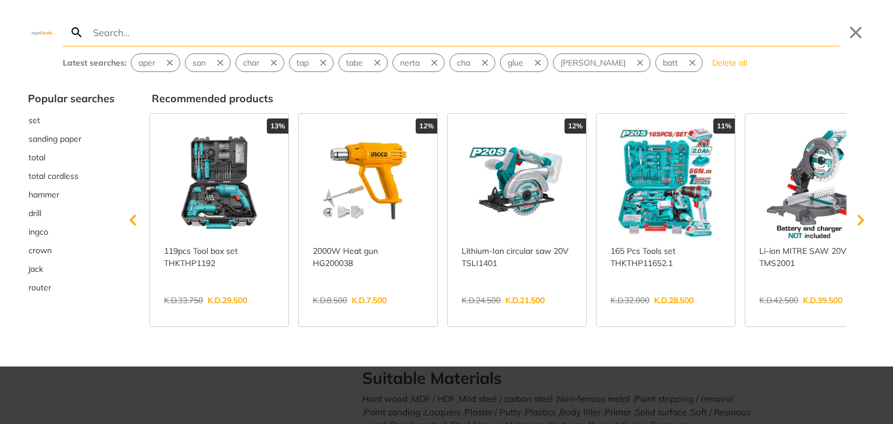
click at [369, 313] on link "View more →" at bounding box center [368, 313] width 110 height 0
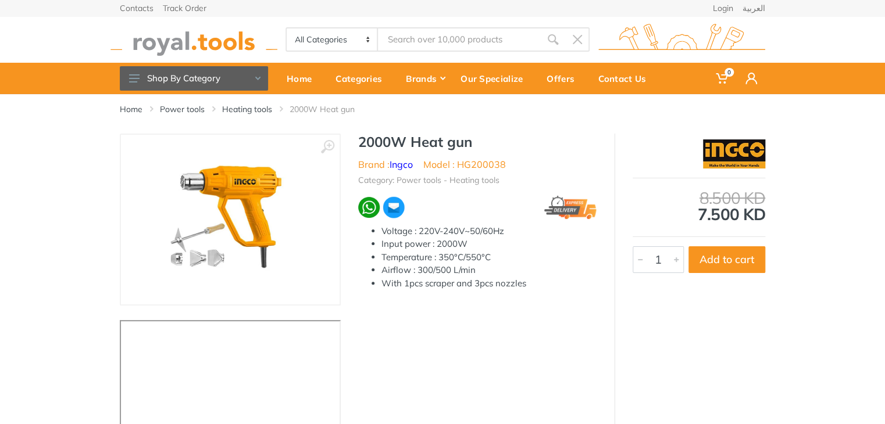
click at [749, 156] on img at bounding box center [734, 154] width 62 height 29
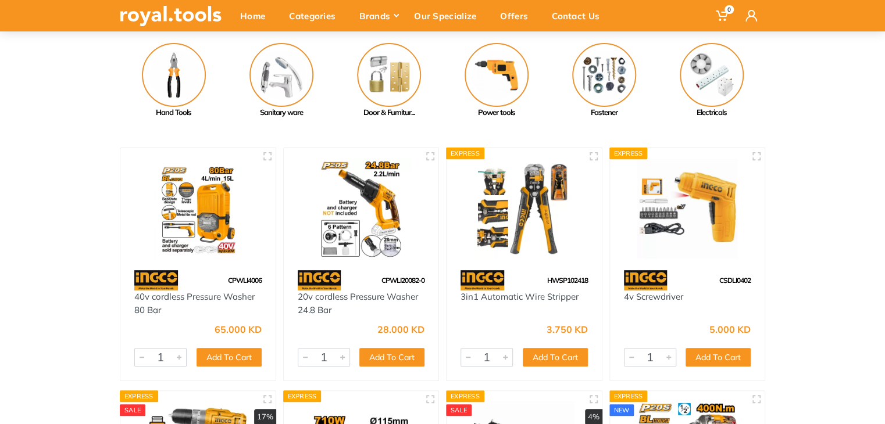
scroll to position [120, 0]
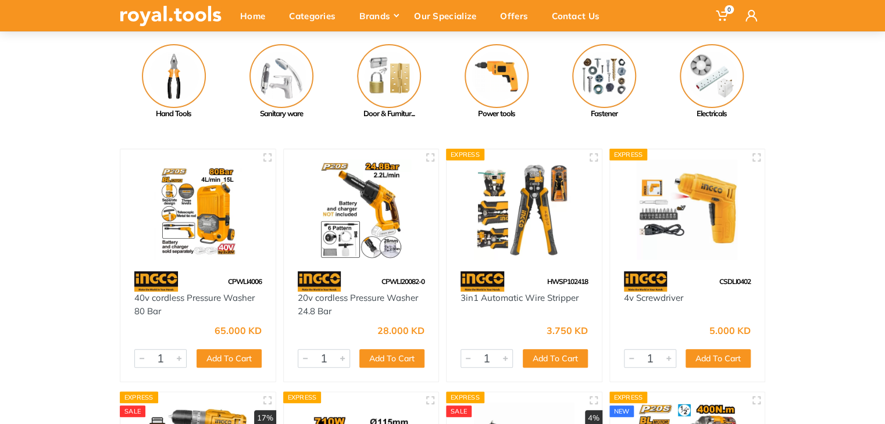
drag, startPoint x: 891, startPoint y: 82, endPoint x: 892, endPoint y: 207, distance: 125.0
click at [884, 207] on html "0" at bounding box center [442, 92] width 885 height 424
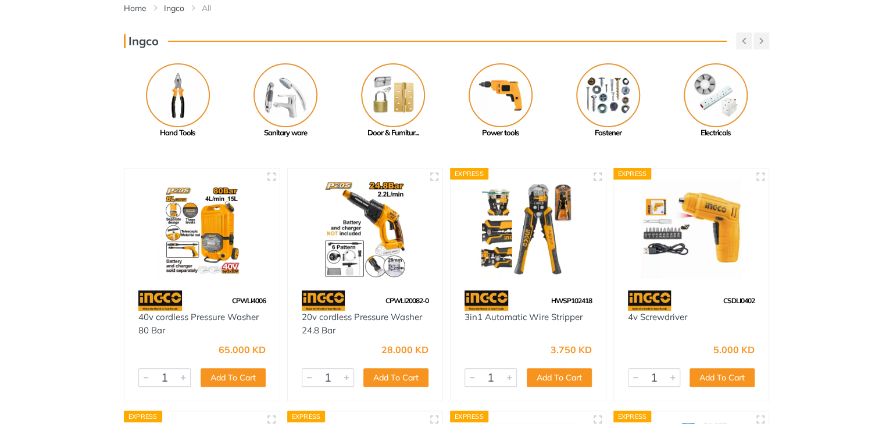
scroll to position [0, 0]
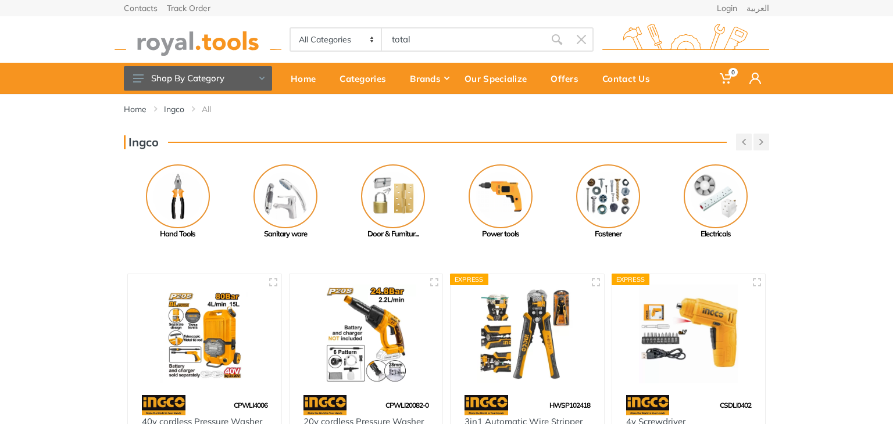
type input "total"
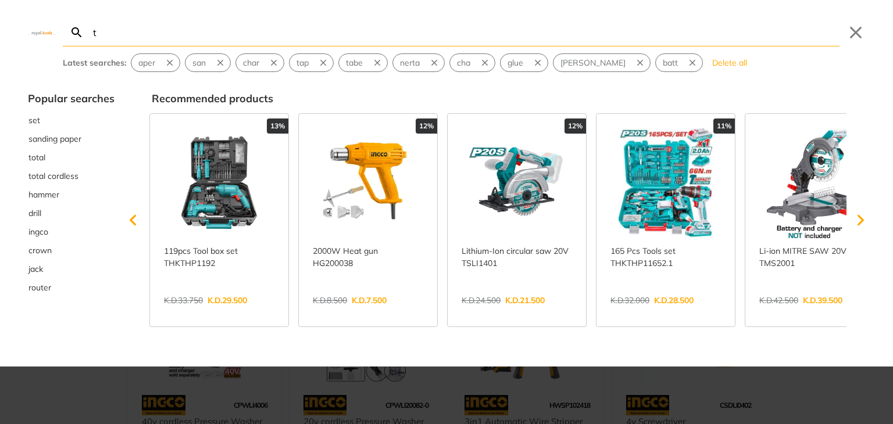
type input "to"
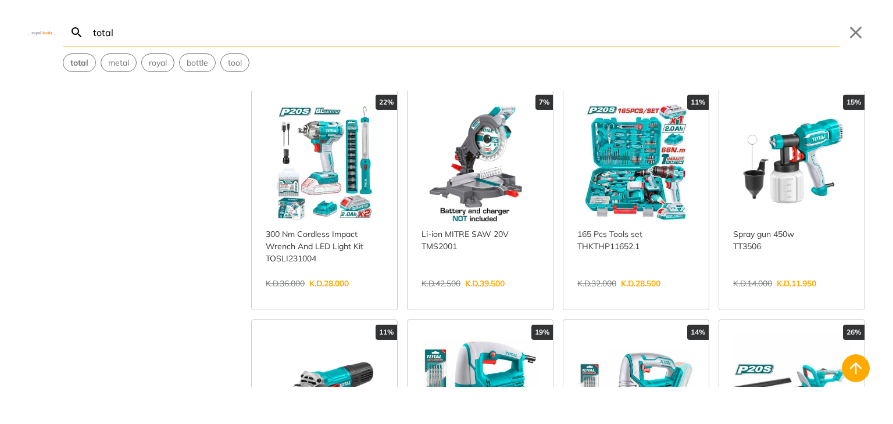
scroll to position [256, 0]
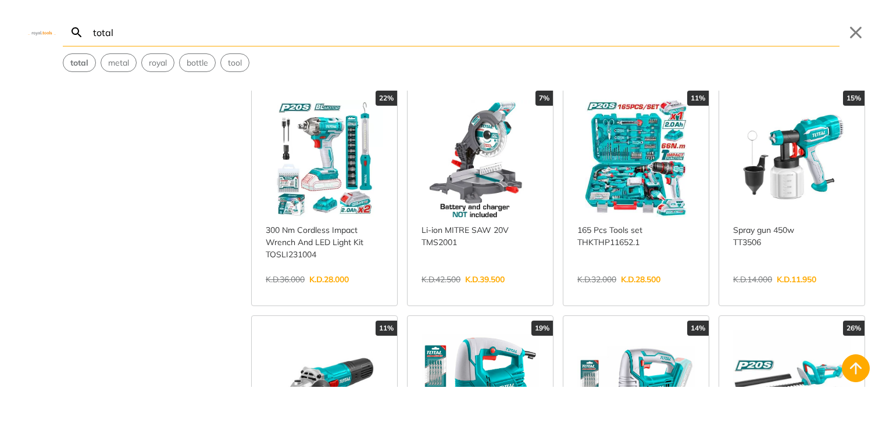
type input "total"
click at [352, 292] on link "View more →" at bounding box center [324, 292] width 117 height 0
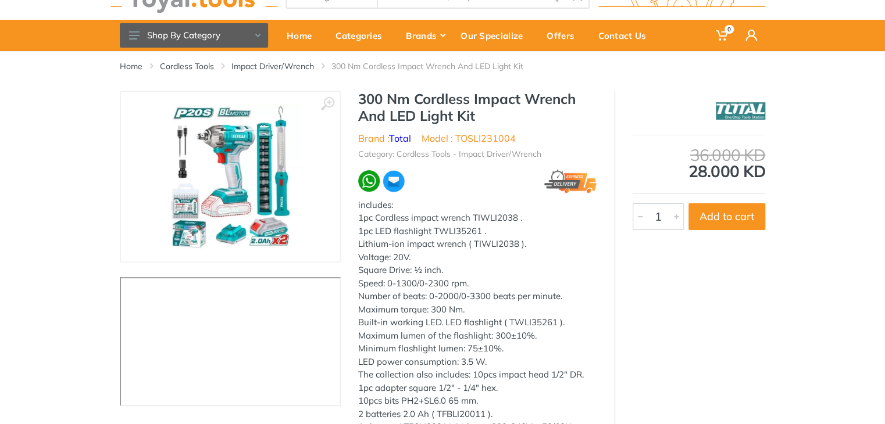
scroll to position [38, 0]
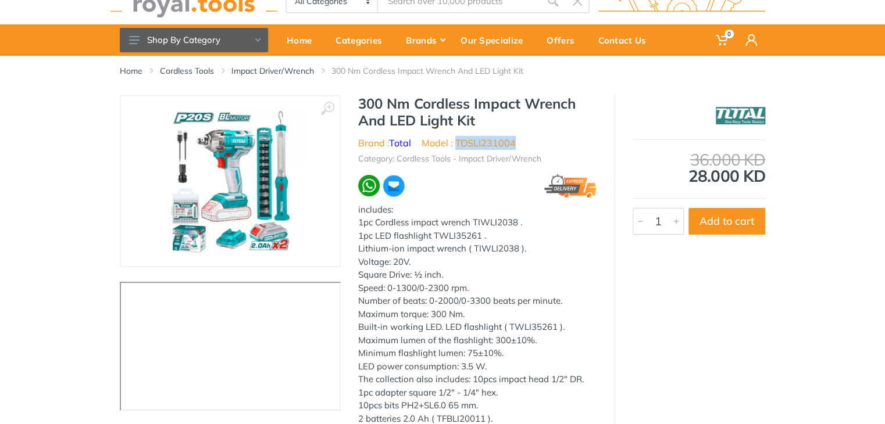
drag, startPoint x: 519, startPoint y: 138, endPoint x: 456, endPoint y: 146, distance: 63.2
click at [456, 146] on ul "Brand : Total Model : TOSLI231004" at bounding box center [477, 143] width 238 height 14
copy li "TOSLI231004"
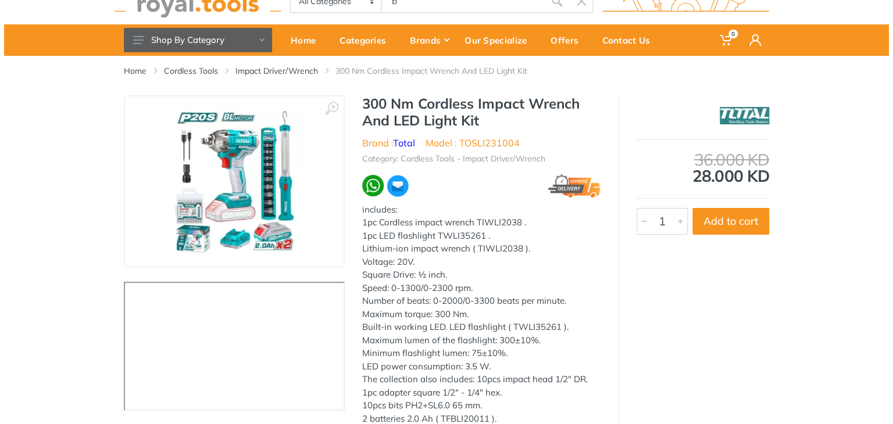
scroll to position [33, 0]
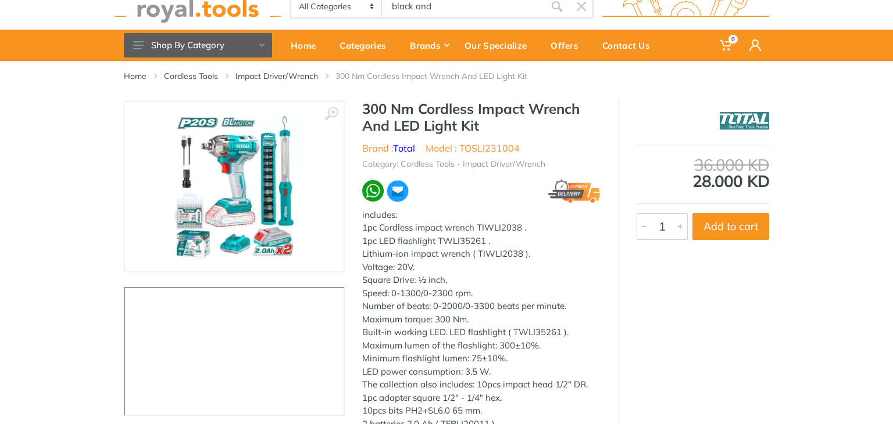
type input "black and"
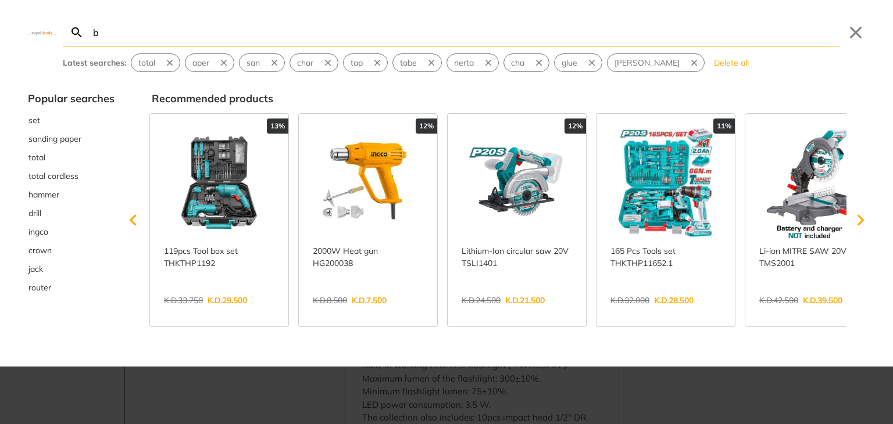
type input "bl"
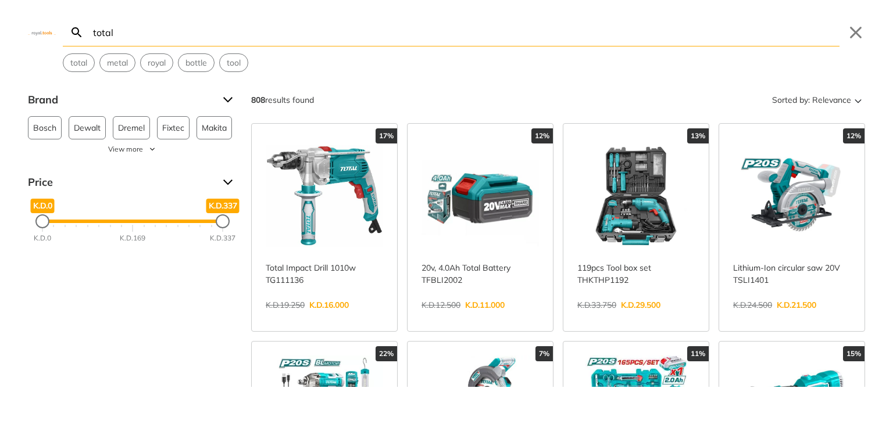
type input "total"
